Goal: Find specific page/section: Find specific page/section

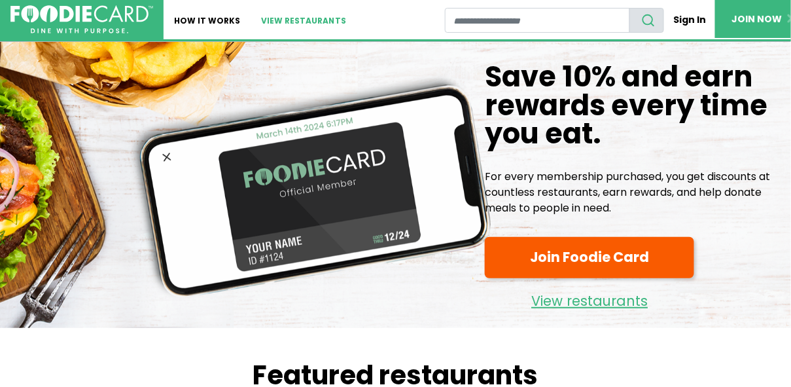
click at [296, 17] on link "View restaurants" at bounding box center [304, 19] width 106 height 39
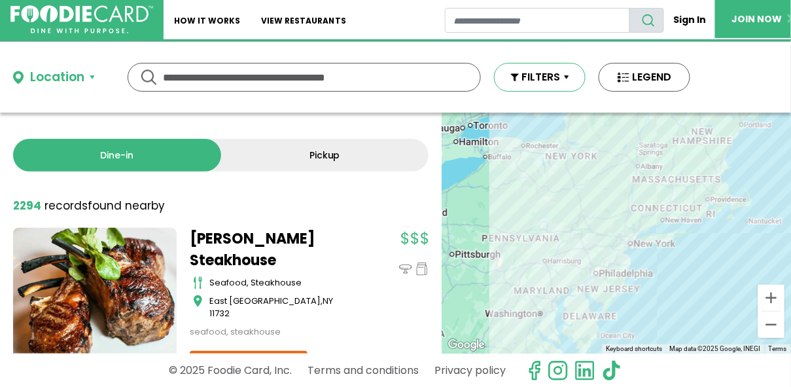
click at [557, 73] on button "FILTERS" at bounding box center [540, 77] width 92 height 29
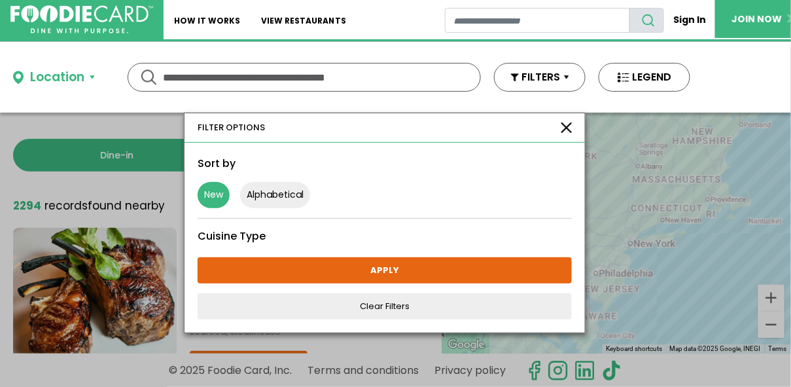
click at [201, 190] on button "New" at bounding box center [214, 195] width 32 height 26
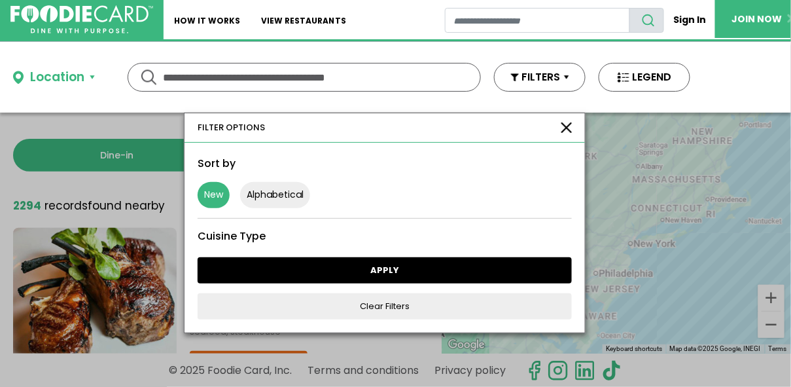
click at [325, 272] on link "APPLY" at bounding box center [385, 270] width 374 height 26
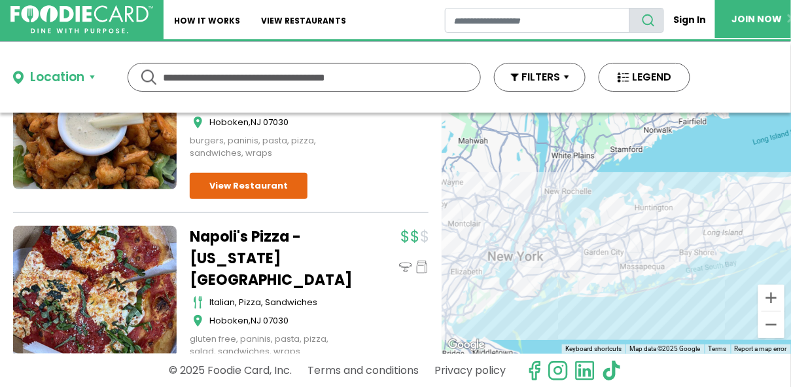
scroll to position [174, 0]
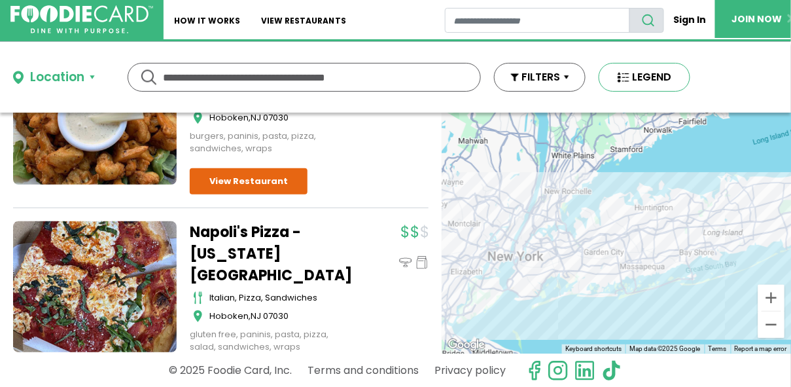
click at [644, 84] on button "LEGEND" at bounding box center [645, 77] width 92 height 29
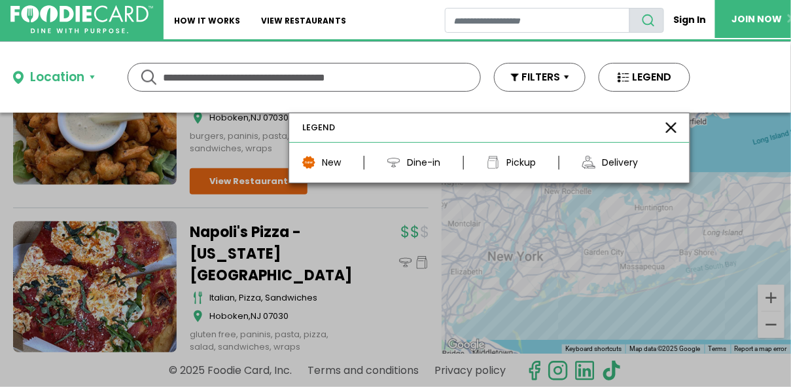
click at [17, 215] on div at bounding box center [395, 193] width 791 height 387
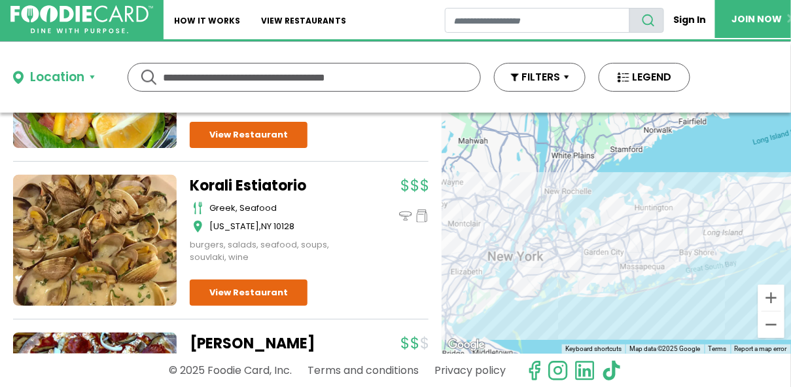
scroll to position [1230, 0]
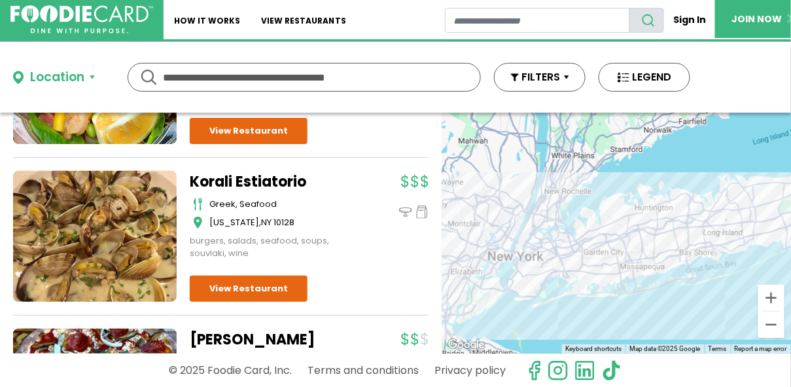
click at [612, 211] on div at bounding box center [616, 233] width 349 height 241
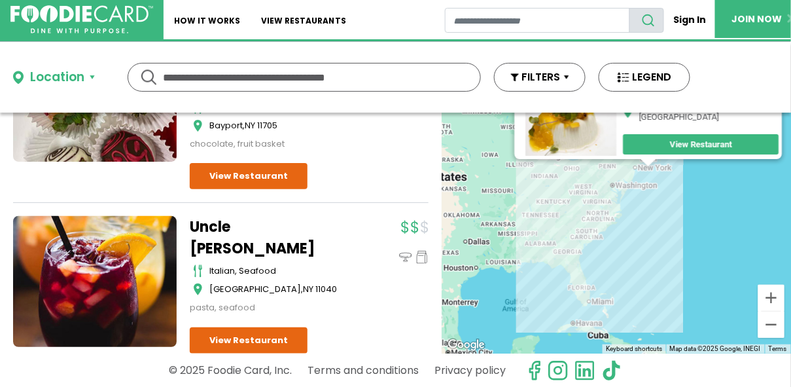
scroll to position [3507, 0]
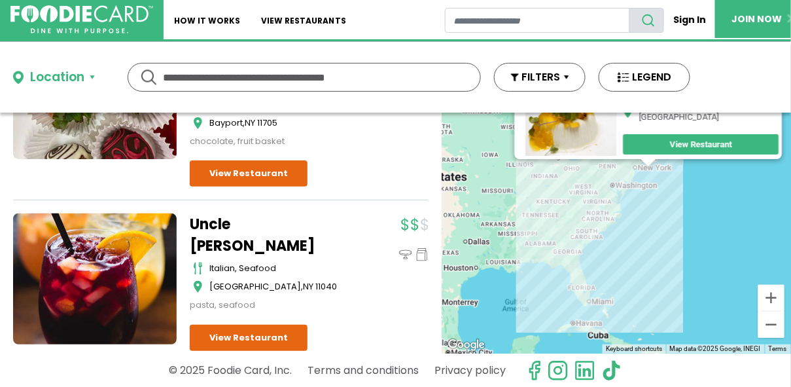
click at [184, 76] on input "text" at bounding box center [304, 76] width 283 height 27
type input "**********"
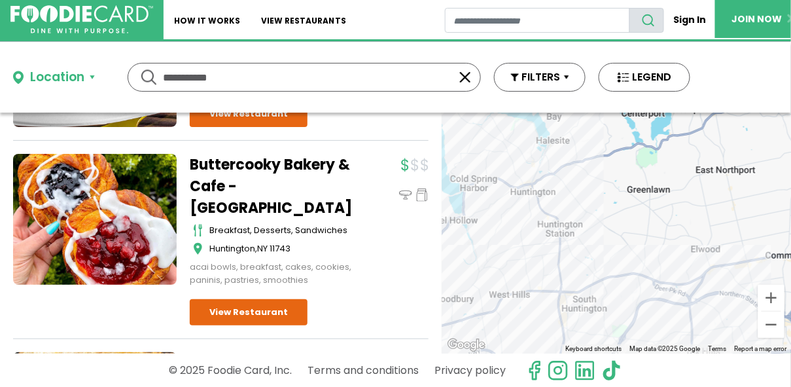
scroll to position [1088, 0]
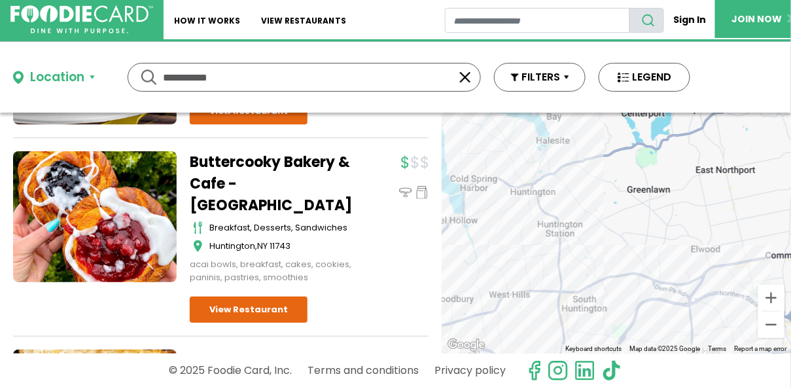
click at [5, 265] on div "Dine-in Pickup 43 results for: [GEOGRAPHIC_DATA] [DEMOGRAPHIC_DATA] seafood ame…" at bounding box center [221, 233] width 442 height 241
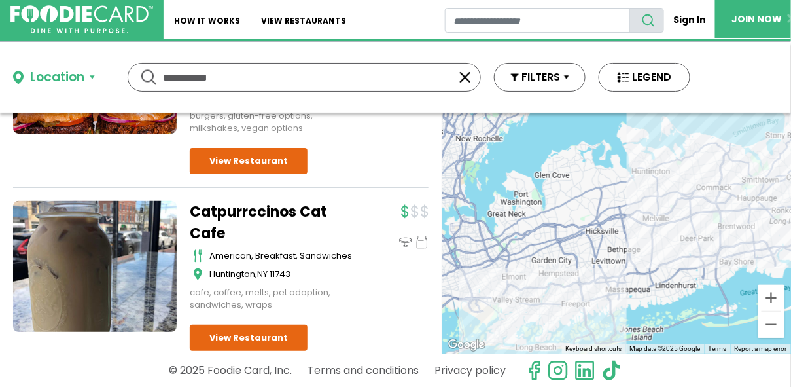
scroll to position [0, 0]
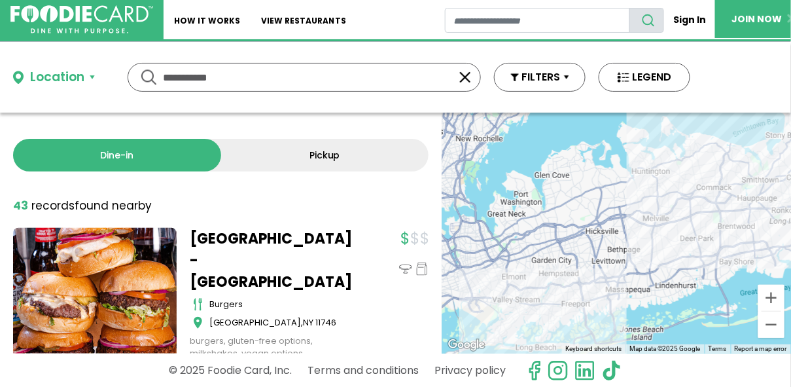
click at [132, 153] on link "Dine-in" at bounding box center [117, 155] width 208 height 33
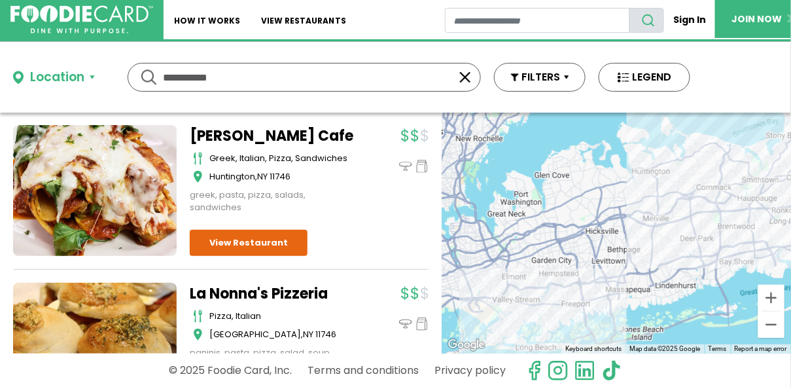
scroll to position [6330, 0]
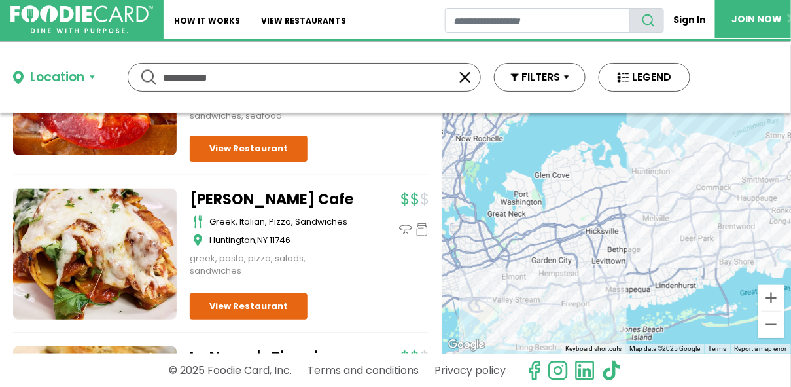
click at [459, 81] on button "button" at bounding box center [465, 77] width 16 height 16
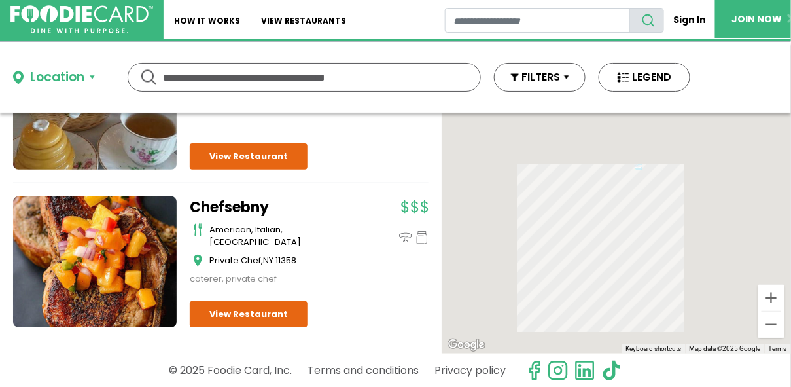
scroll to position [0, 0]
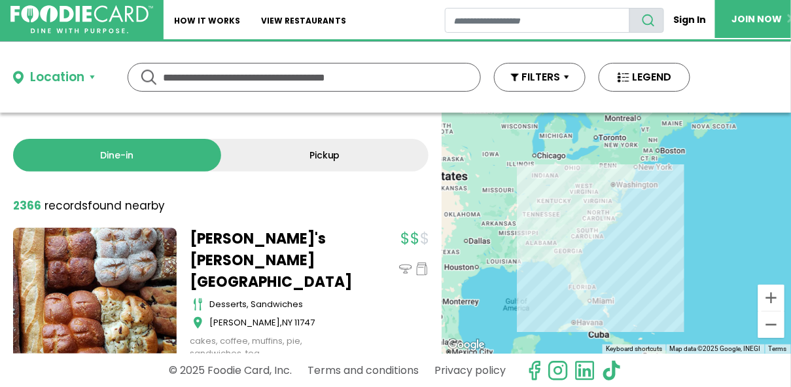
click at [73, 75] on div "Location" at bounding box center [57, 77] width 54 height 19
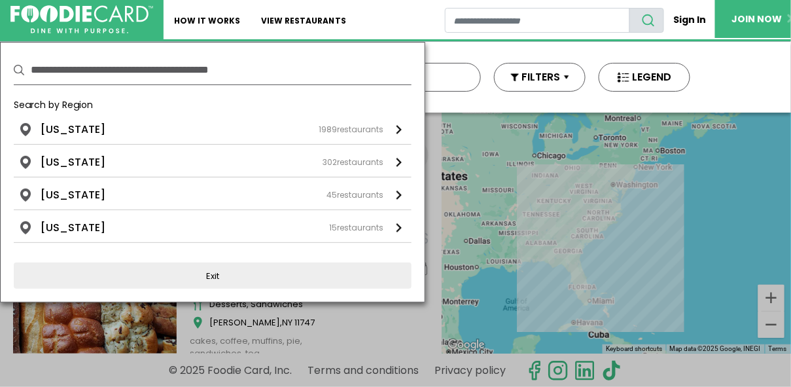
click at [384, 18] on ul "Home How It Works View restaurants" at bounding box center [304, 19] width 281 height 39
click at [625, 253] on div at bounding box center [395, 193] width 791 height 387
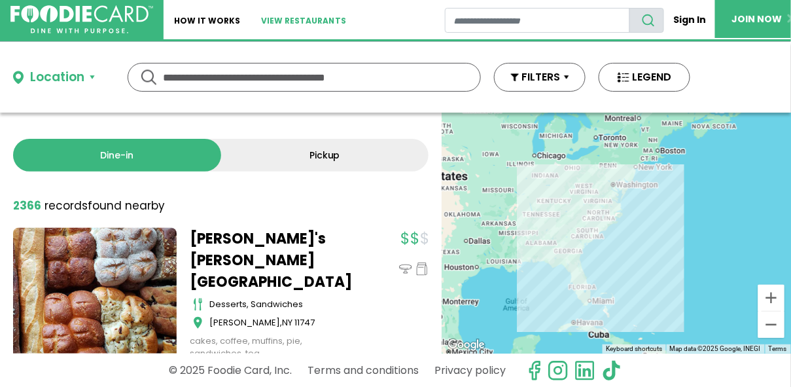
click at [259, 18] on link "View restaurants" at bounding box center [304, 19] width 106 height 39
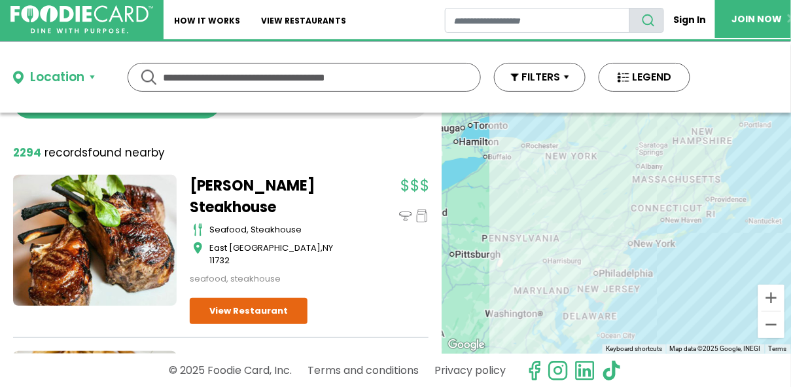
scroll to position [54, 0]
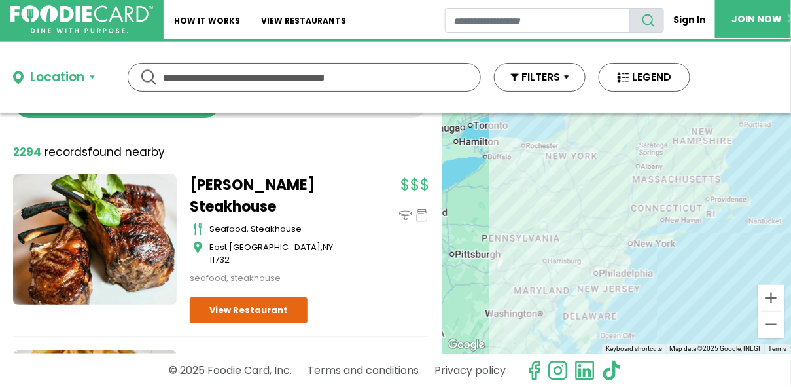
click at [50, 84] on div "Location" at bounding box center [57, 77] width 54 height 19
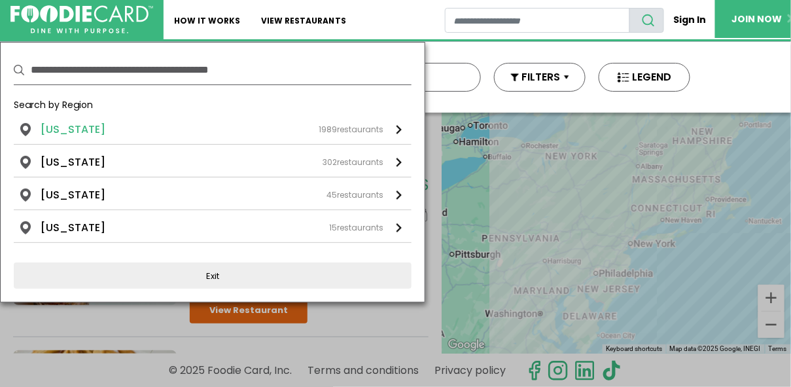
click at [359, 130] on div "1989 restaurants" at bounding box center [351, 130] width 65 height 12
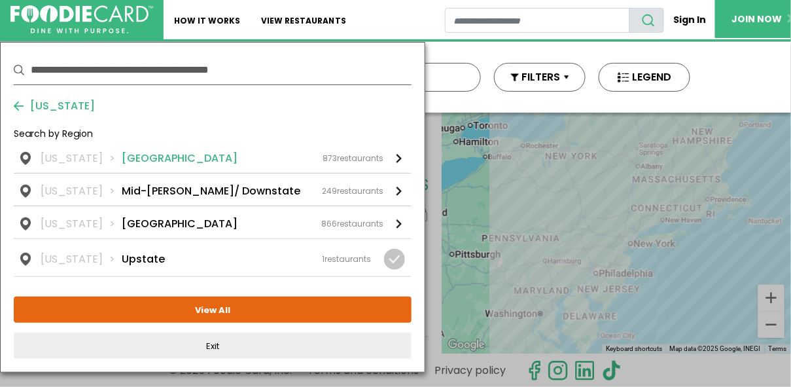
click at [174, 164] on div "New York Long Island 873 restaurants" at bounding box center [212, 158] width 343 height 16
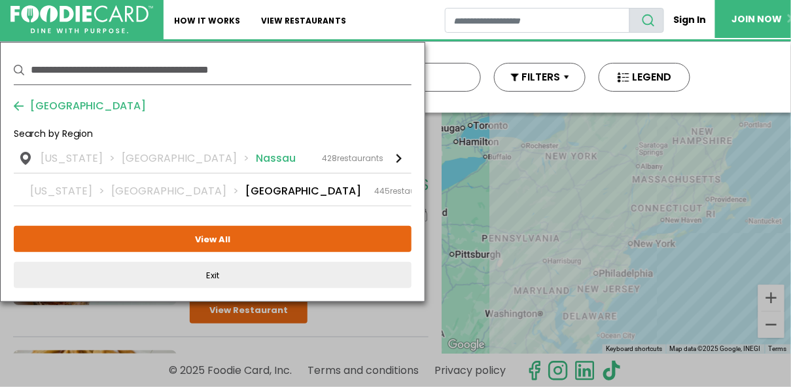
click at [256, 153] on li "Nassau" at bounding box center [276, 158] width 40 height 16
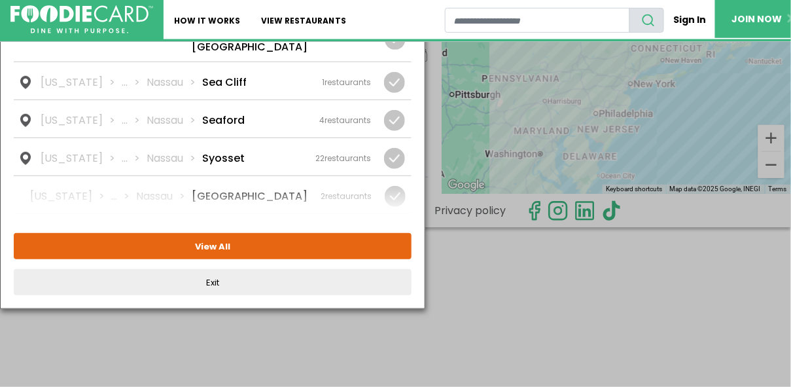
scroll to position [1678, 0]
click at [209, 150] on li "Syosset" at bounding box center [223, 158] width 43 height 16
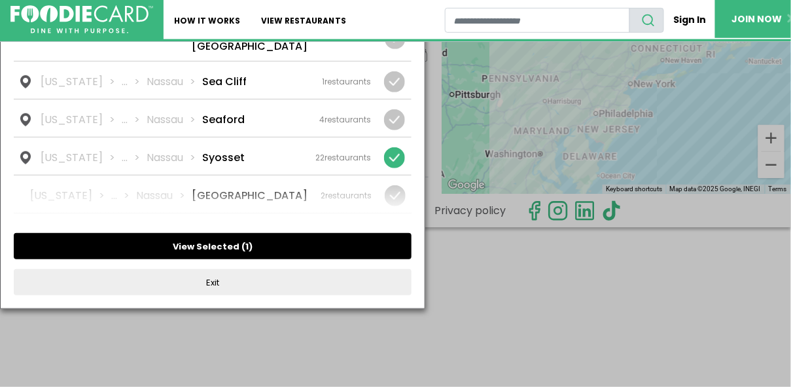
click at [198, 243] on button "View Selected ( 1 )" at bounding box center [213, 246] width 398 height 26
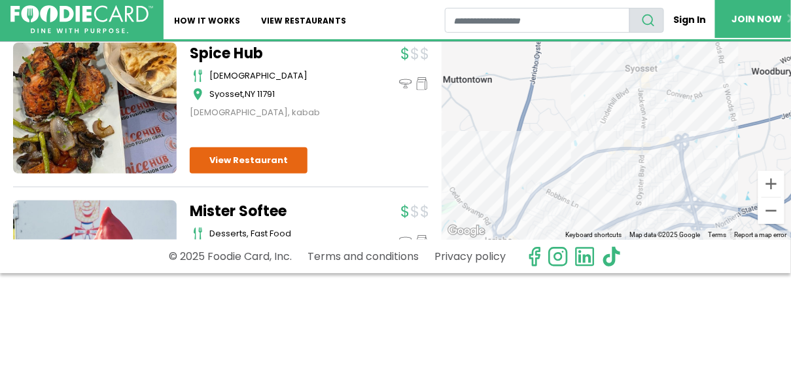
scroll to position [165, 0]
